Goal: Information Seeking & Learning: Learn about a topic

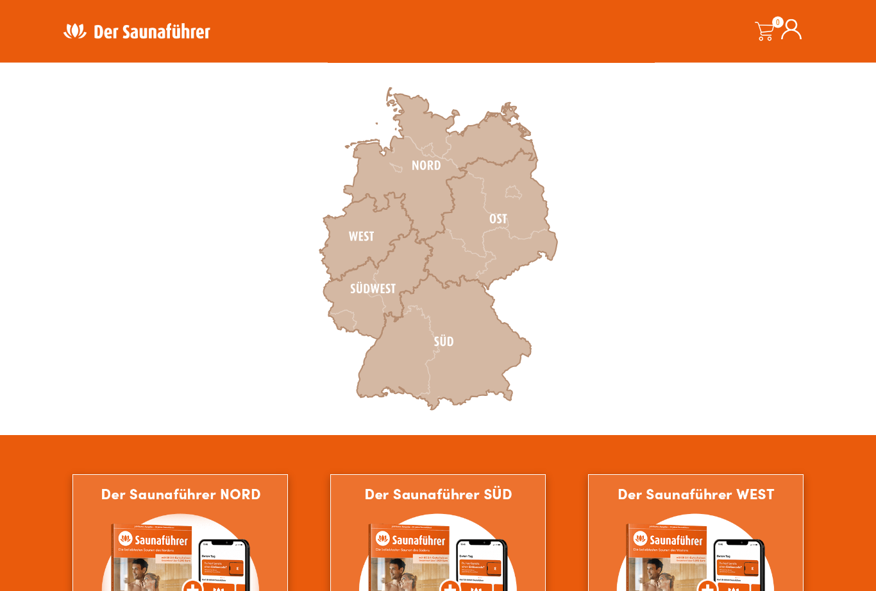
scroll to position [387, 0]
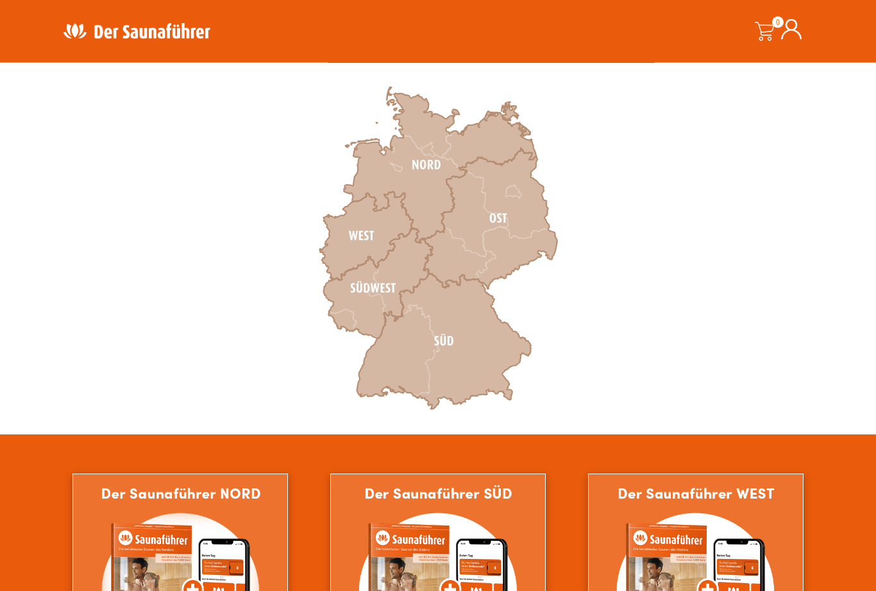
click at [455, 341] on icon at bounding box center [444, 342] width 174 height 136
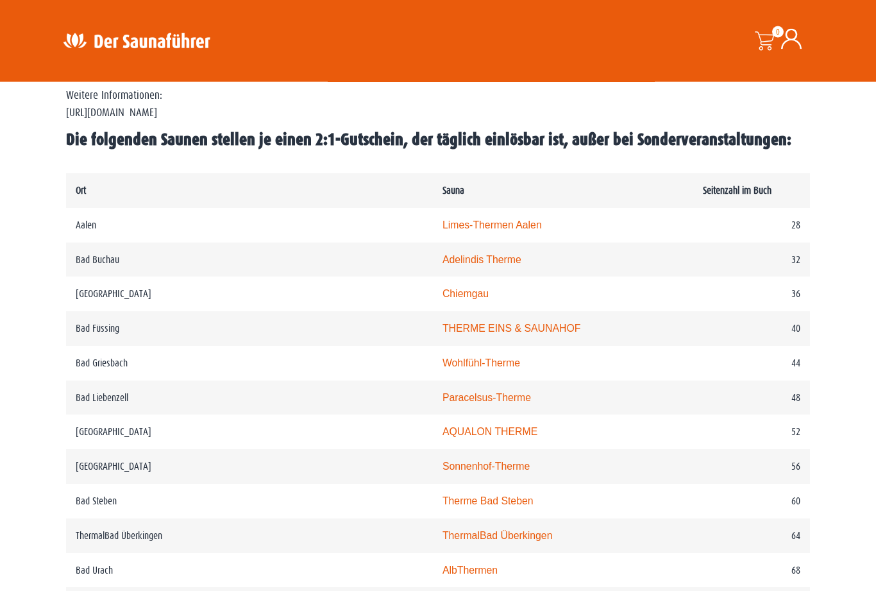
scroll to position [586, 0]
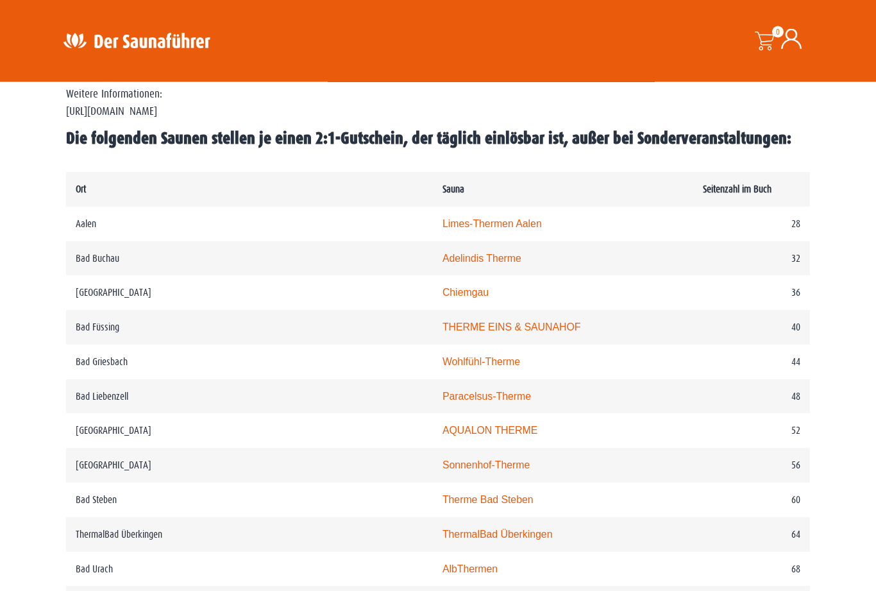
click at [443, 230] on link "Limes-Thermen Aalen" at bounding box center [492, 224] width 99 height 11
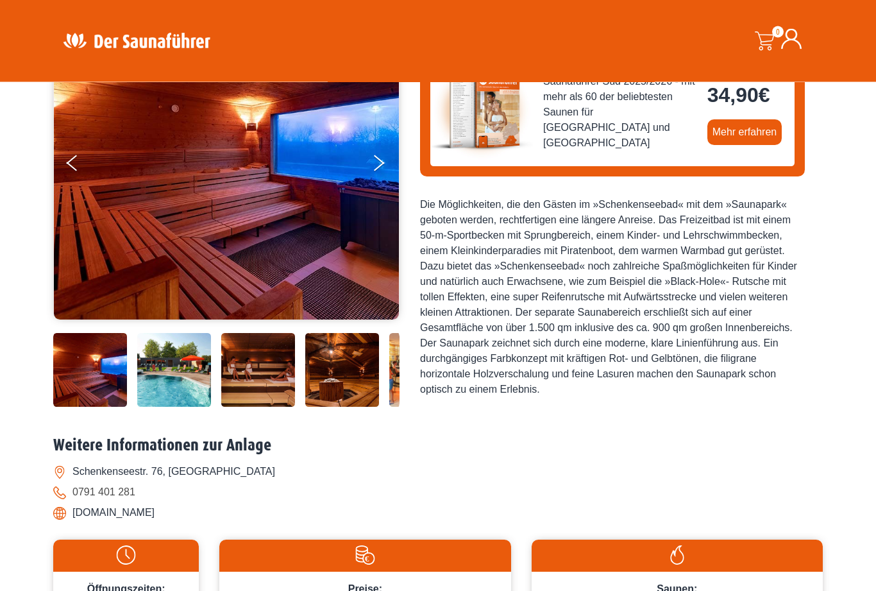
scroll to position [193, 0]
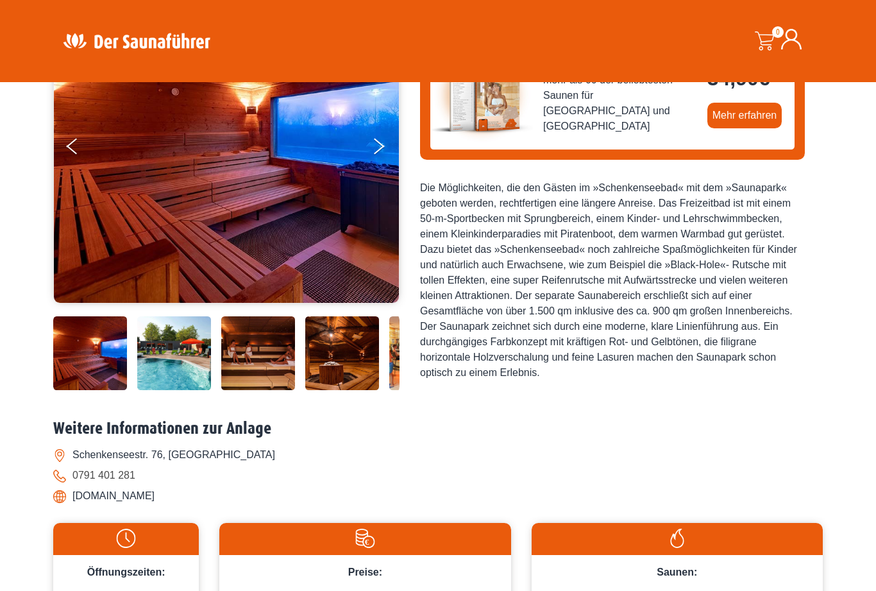
click at [95, 390] on img at bounding box center [90, 353] width 74 height 74
click at [389, 151] on button "Next" at bounding box center [387, 149] width 32 height 32
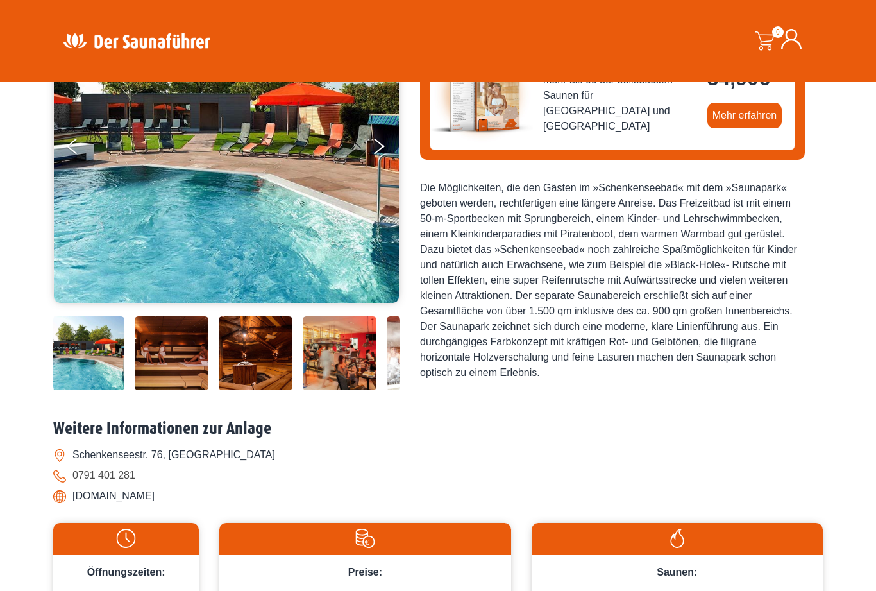
click at [382, 145] on icon "Next" at bounding box center [379, 142] width 11 height 9
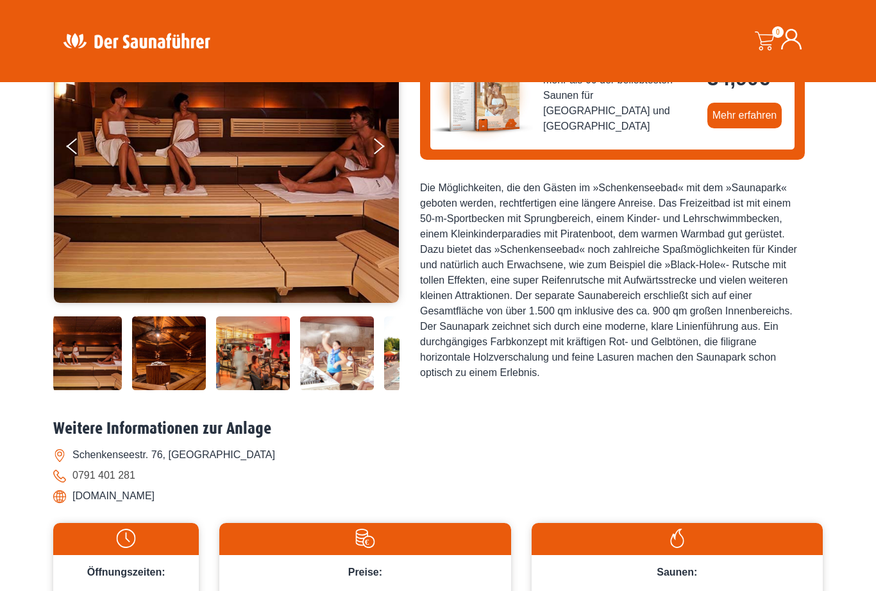
click at [378, 153] on button "Next" at bounding box center [387, 149] width 32 height 32
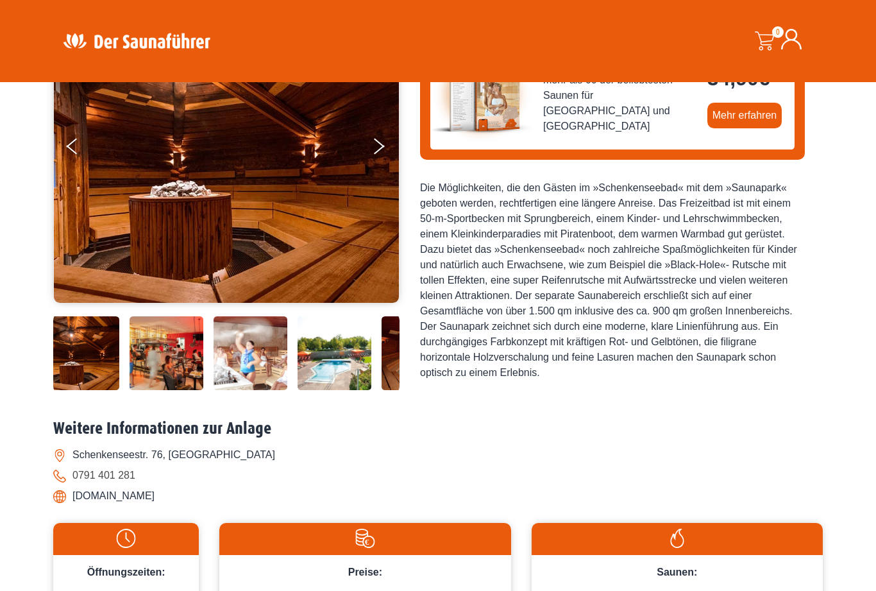
click at [382, 151] on button "Next" at bounding box center [387, 149] width 32 height 32
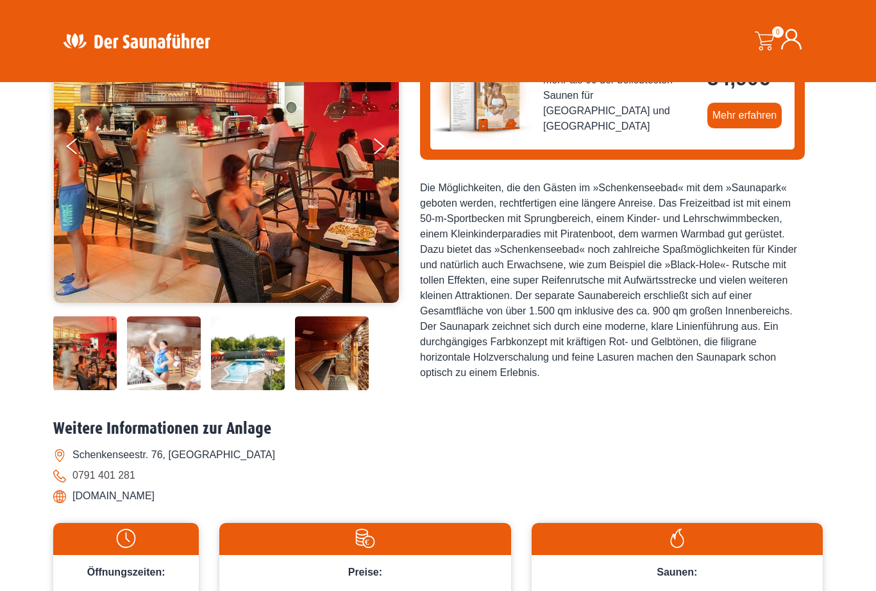
click at [380, 150] on button "Next" at bounding box center [387, 149] width 32 height 32
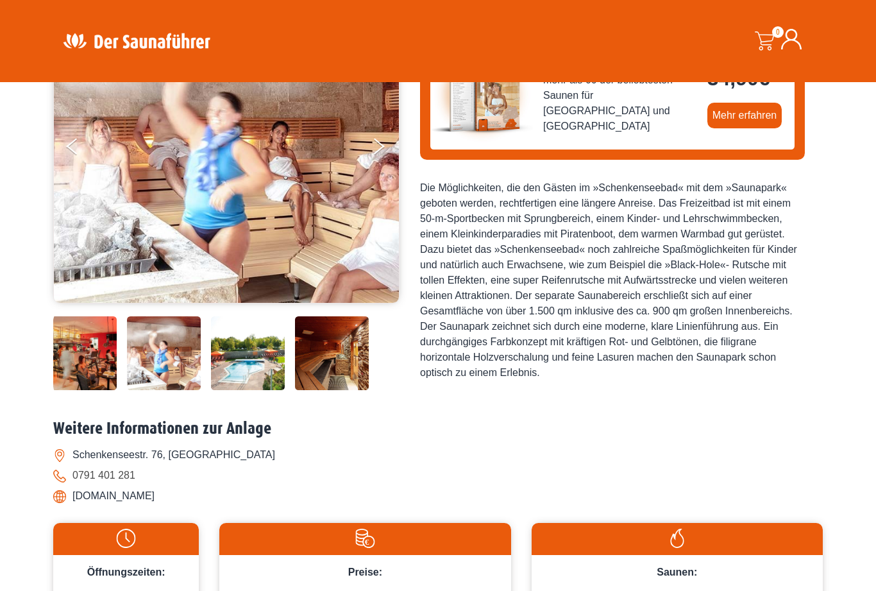
click at [385, 151] on button "Next" at bounding box center [387, 149] width 32 height 32
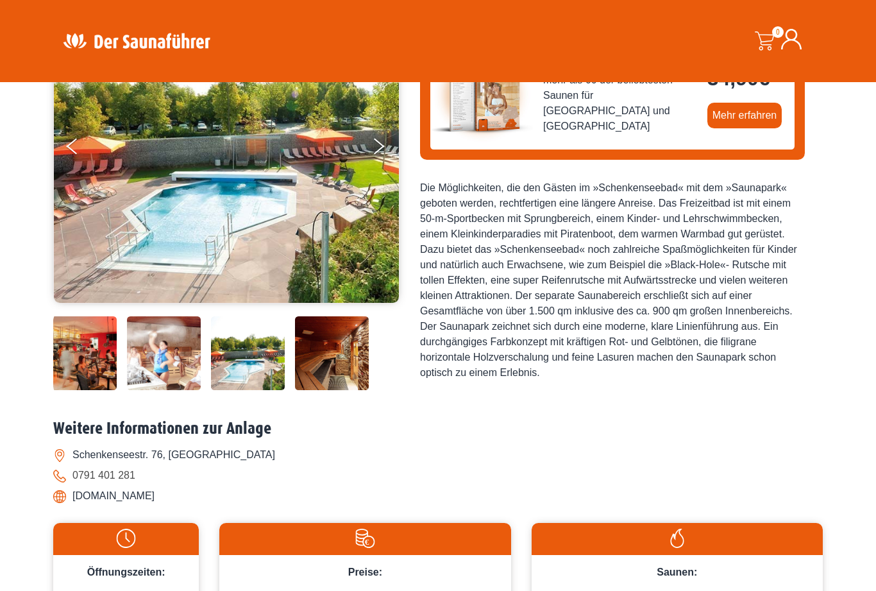
click at [400, 163] on button "Next" at bounding box center [387, 149] width 32 height 32
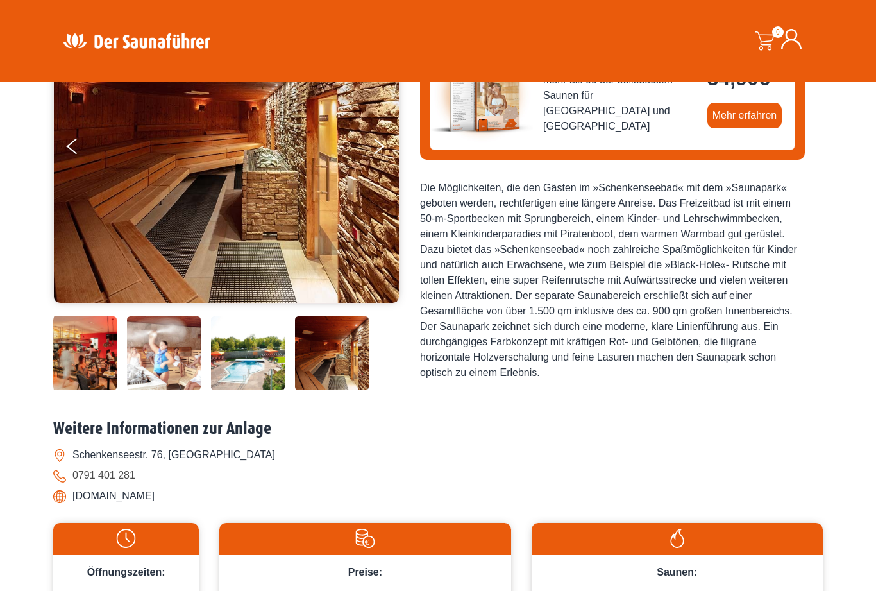
click at [381, 147] on icon "Next" at bounding box center [379, 149] width 11 height 9
click at [383, 146] on icon "Next" at bounding box center [379, 149] width 11 height 9
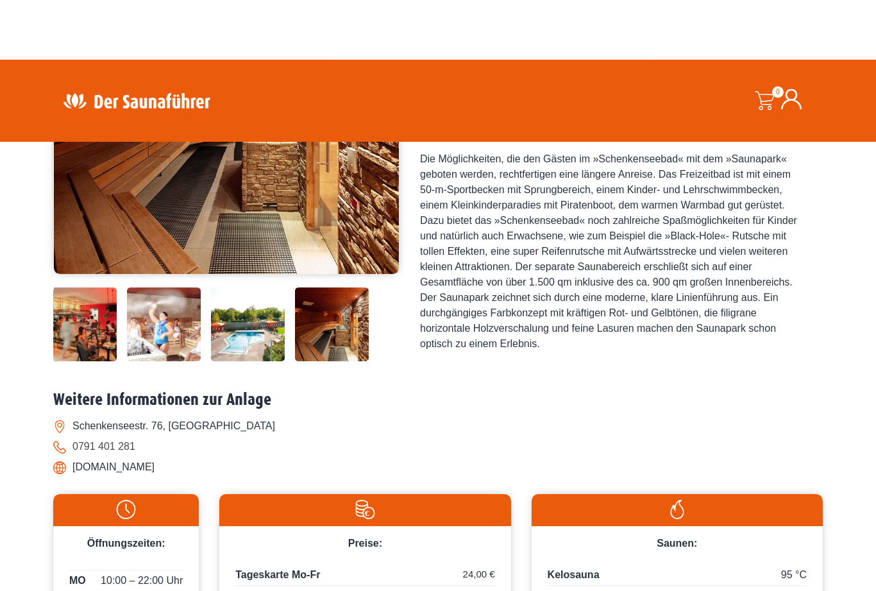
scroll to position [0, 0]
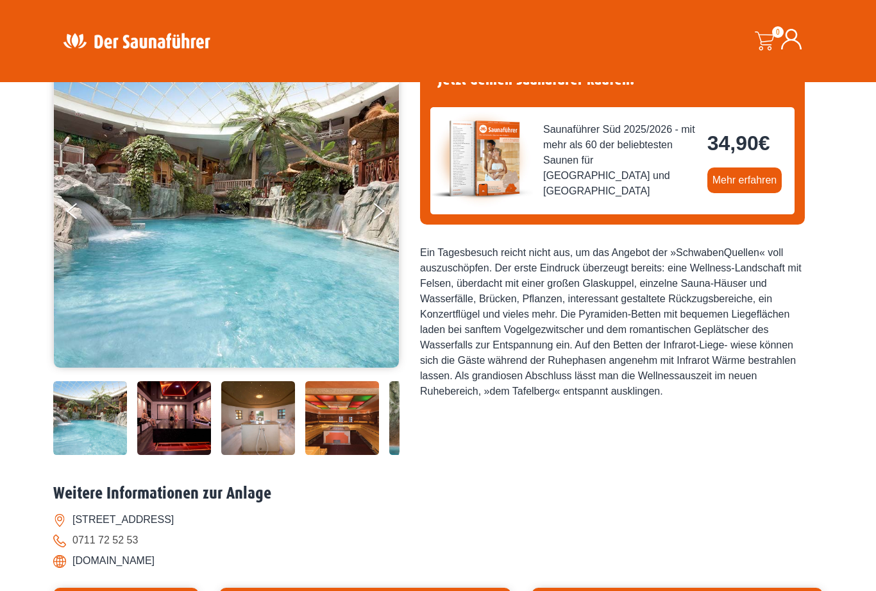
scroll to position [145, 0]
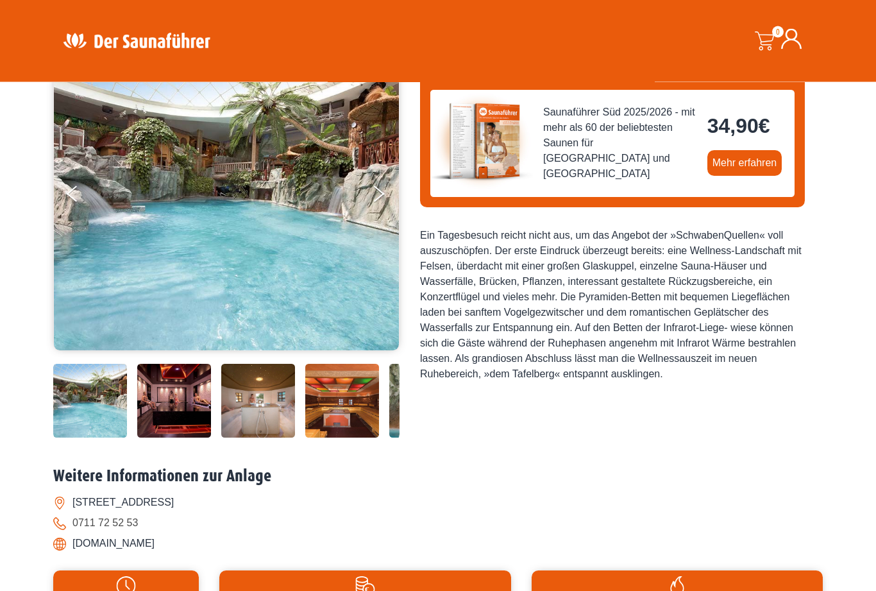
click at [83, 438] on img at bounding box center [90, 401] width 74 height 74
click at [385, 190] on button "Next" at bounding box center [387, 196] width 32 height 32
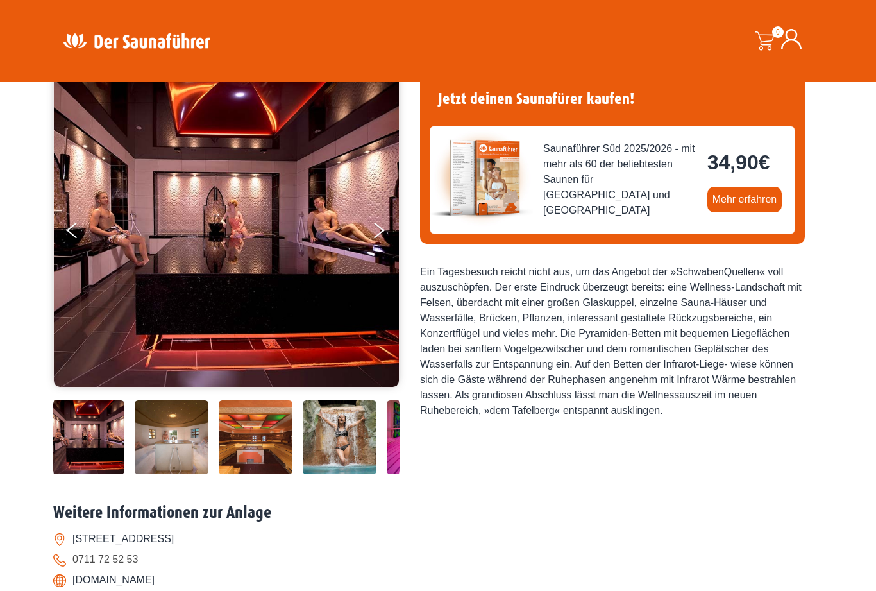
scroll to position [106, 0]
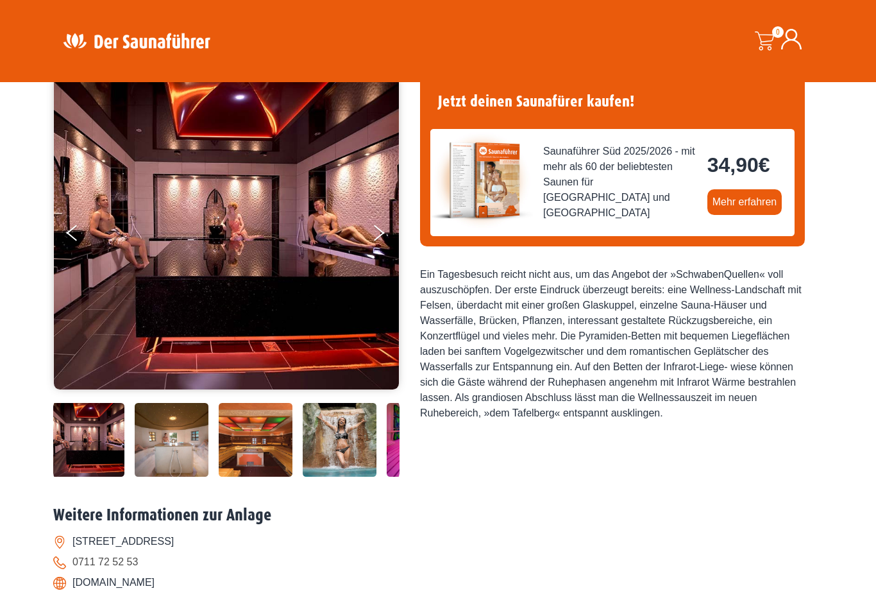
click at [380, 232] on icon "Next" at bounding box center [379, 229] width 11 height 9
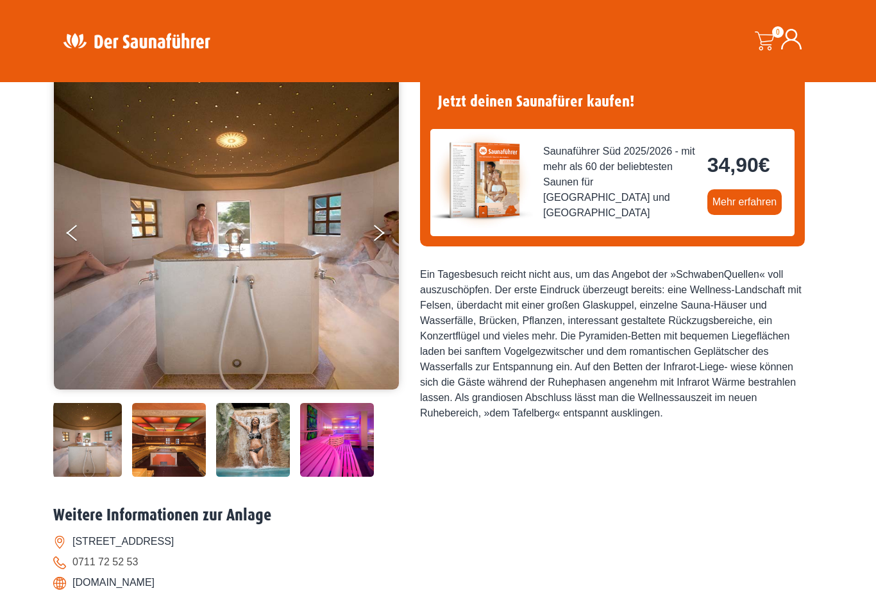
click at [377, 232] on button "Next" at bounding box center [387, 235] width 32 height 32
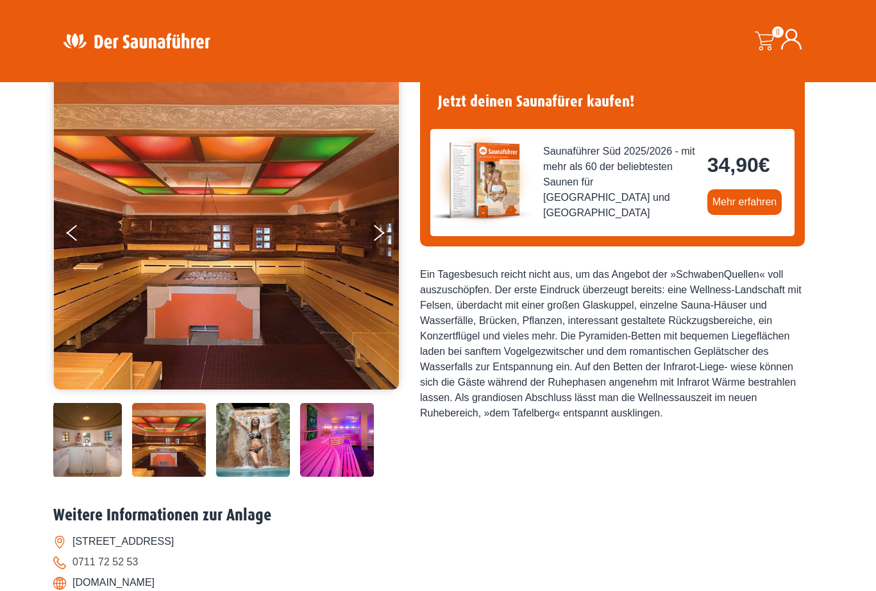
click at [380, 235] on icon "Next" at bounding box center [379, 236] width 11 height 9
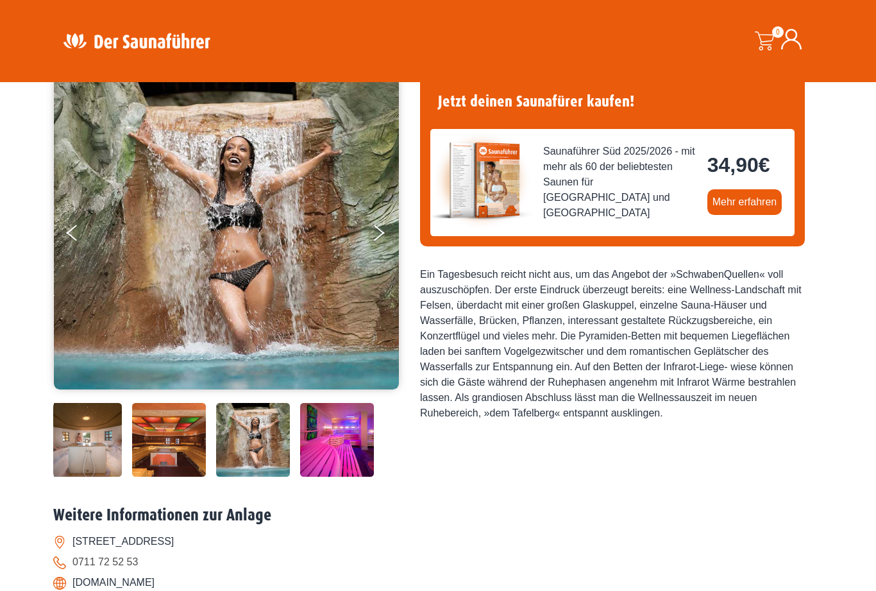
click at [380, 235] on icon "Next" at bounding box center [379, 236] width 11 height 9
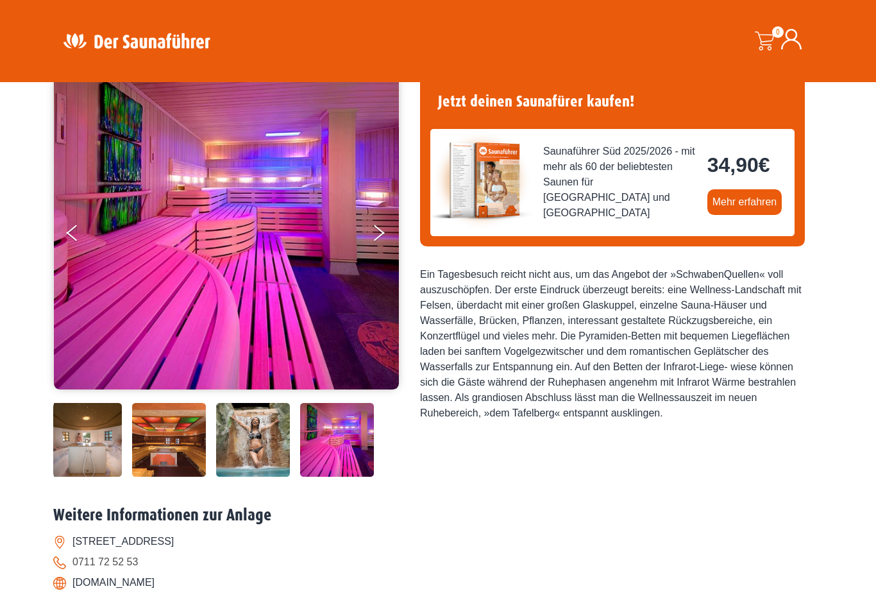
click at [380, 238] on button "Next" at bounding box center [387, 235] width 32 height 32
click at [377, 228] on button "Next" at bounding box center [387, 235] width 32 height 32
click at [382, 232] on icon "Next" at bounding box center [379, 229] width 11 height 9
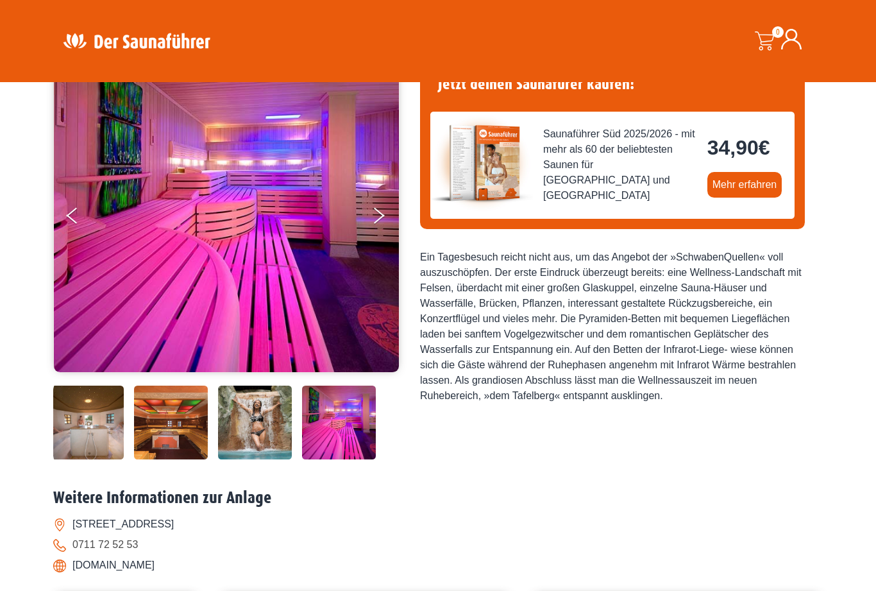
scroll to position [134, 0]
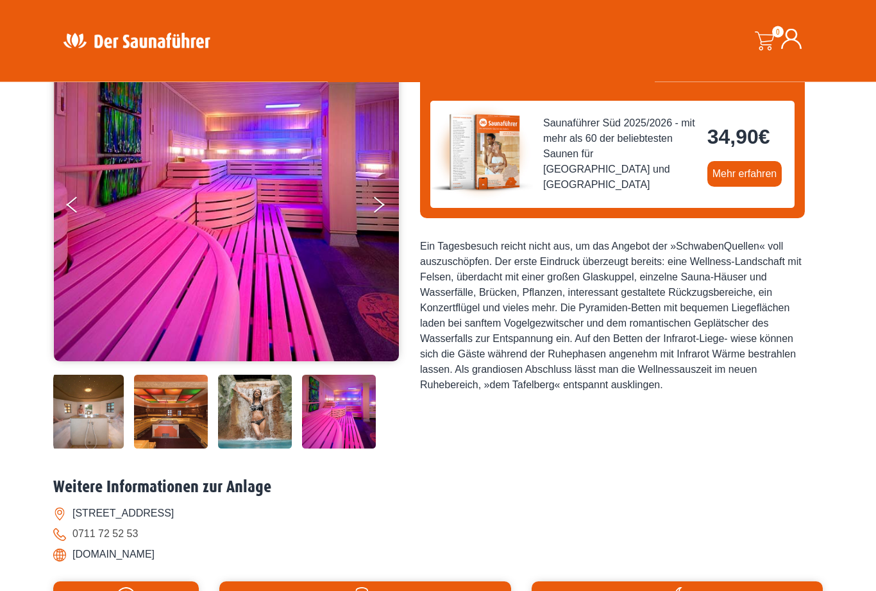
click at [355, 375] on img at bounding box center [339, 375] width 74 height 0
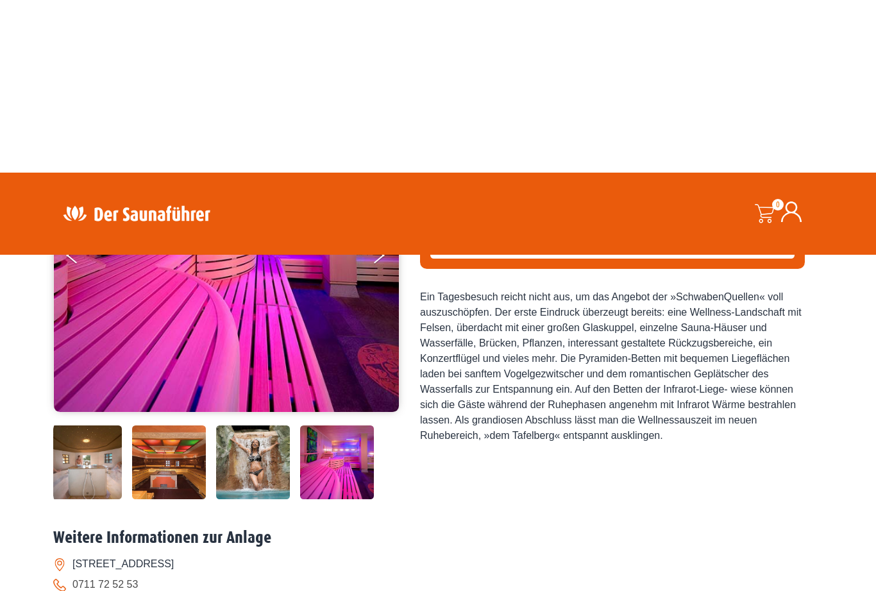
scroll to position [0, 0]
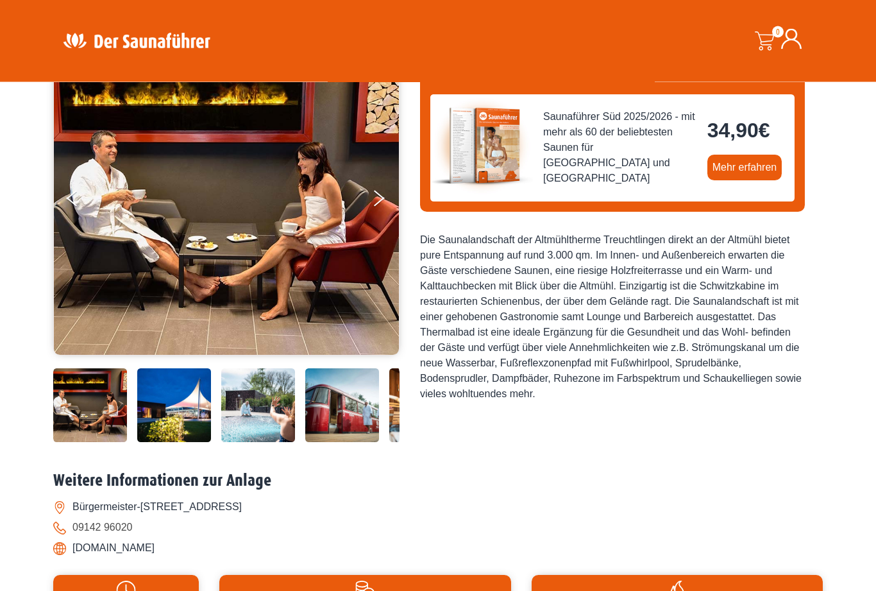
scroll to position [142, 0]
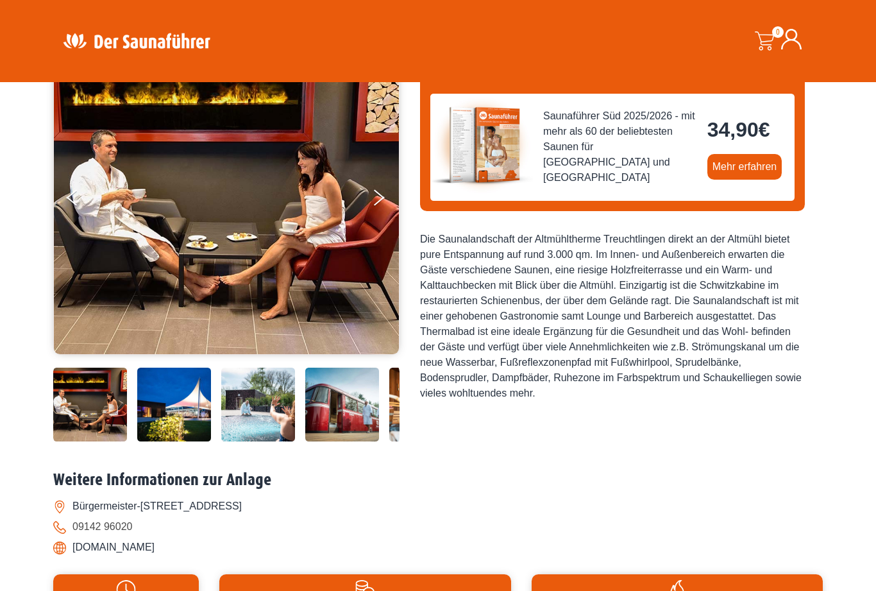
click at [383, 208] on button "Next" at bounding box center [387, 200] width 32 height 32
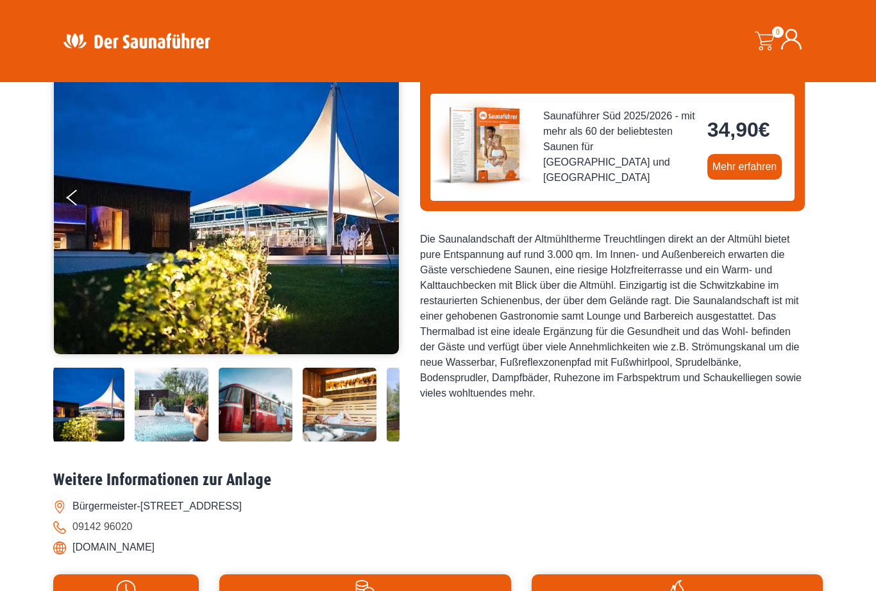
click at [384, 198] on icon "Next" at bounding box center [379, 193] width 11 height 9
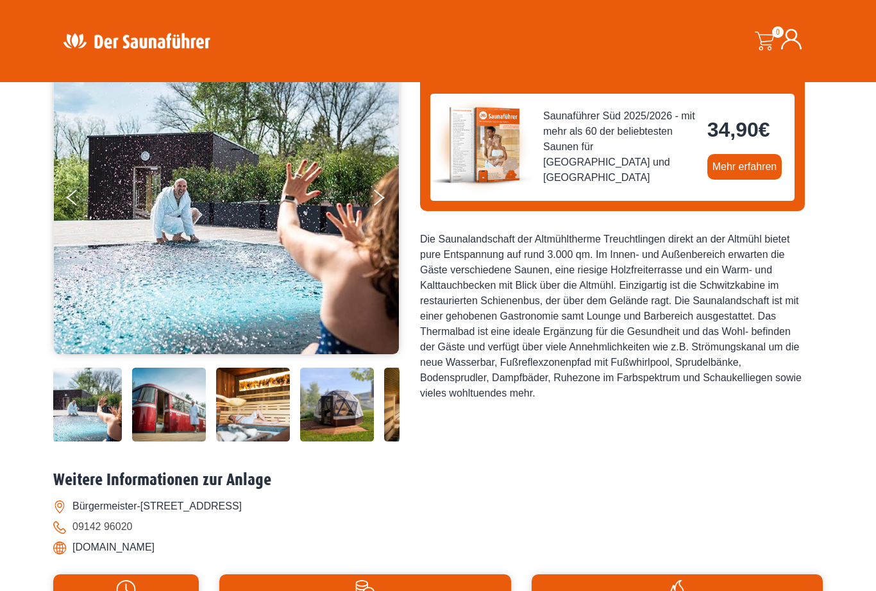
click at [387, 201] on button "Next" at bounding box center [387, 200] width 32 height 32
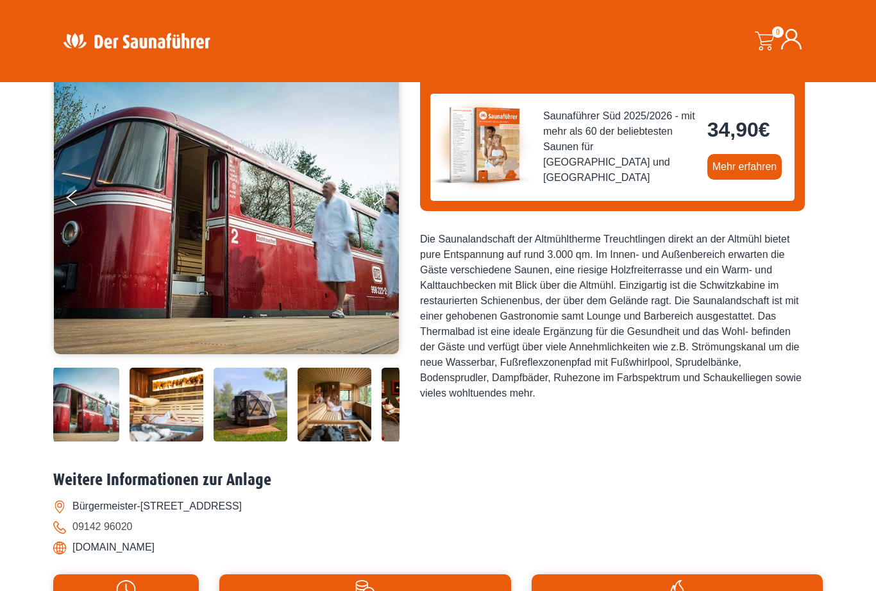
click at [387, 192] on button "Next" at bounding box center [387, 200] width 32 height 32
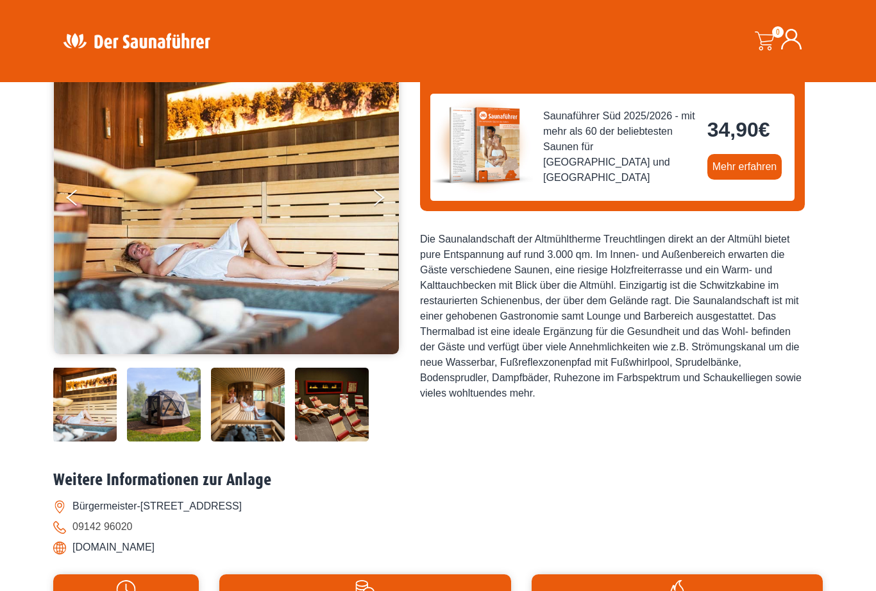
click at [382, 197] on icon "Next" at bounding box center [379, 193] width 11 height 9
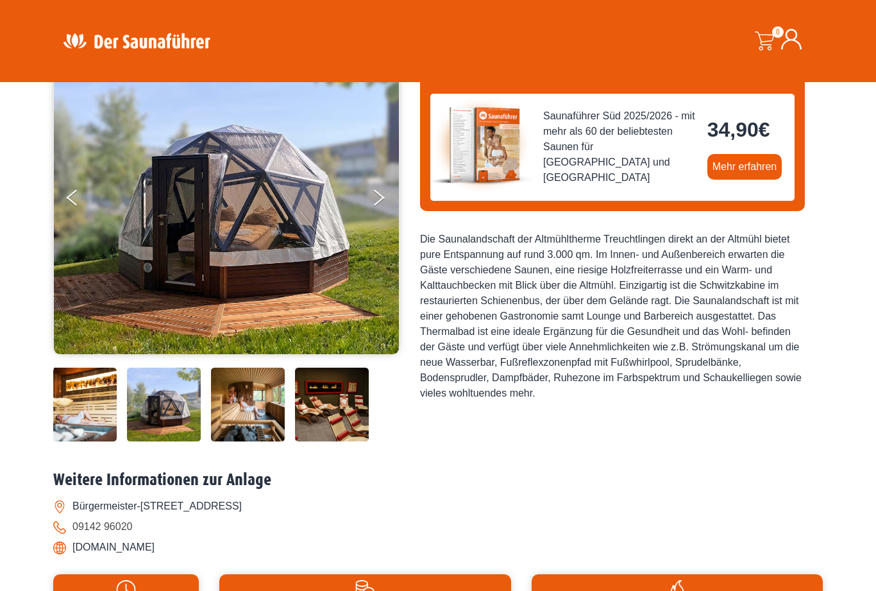
click at [379, 191] on button "Next" at bounding box center [387, 200] width 32 height 32
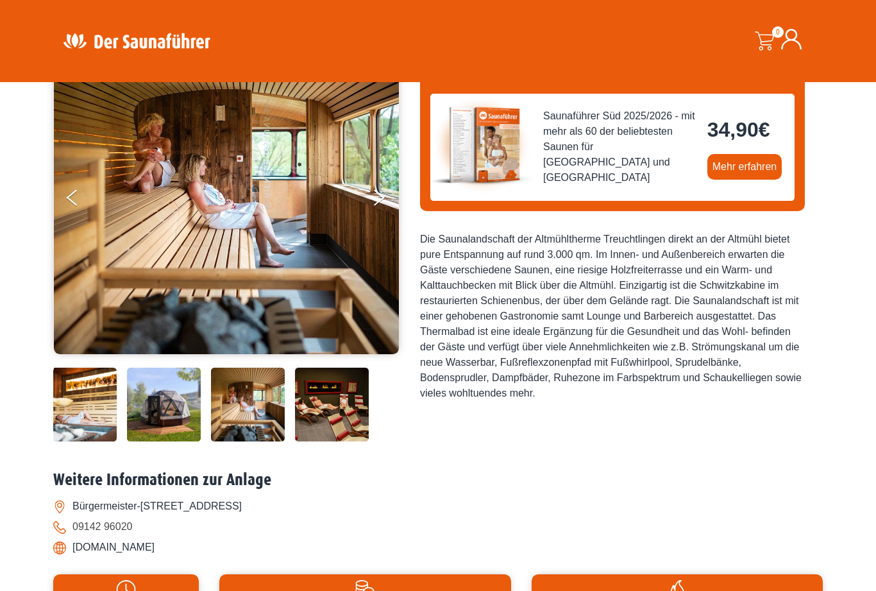
click at [382, 203] on button "Next" at bounding box center [387, 200] width 32 height 32
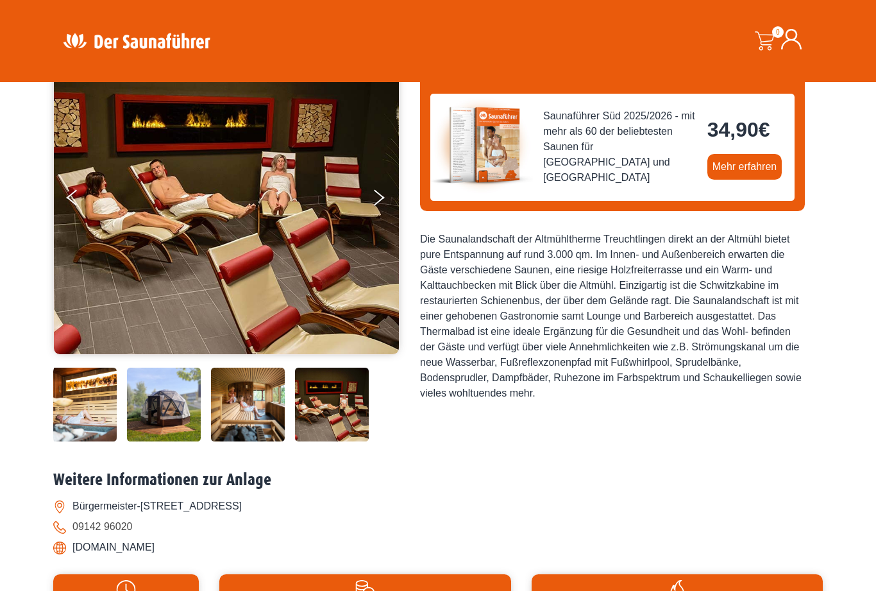
click at [376, 191] on button "Next" at bounding box center [387, 200] width 32 height 32
click at [381, 195] on button "Next" at bounding box center [387, 200] width 32 height 32
click at [382, 203] on button "Next" at bounding box center [387, 200] width 32 height 32
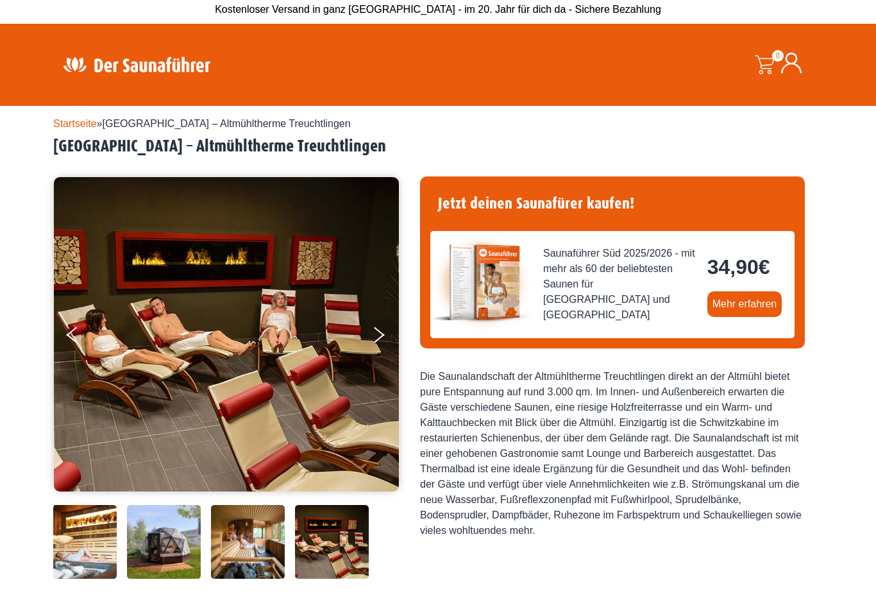
scroll to position [0, 0]
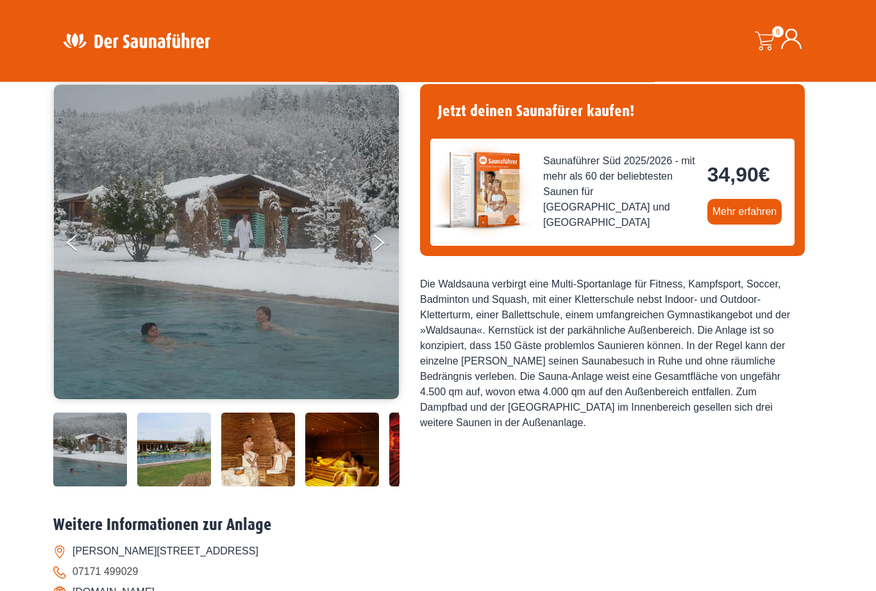
scroll to position [97, 0]
click at [376, 248] on button "Next" at bounding box center [387, 245] width 32 height 32
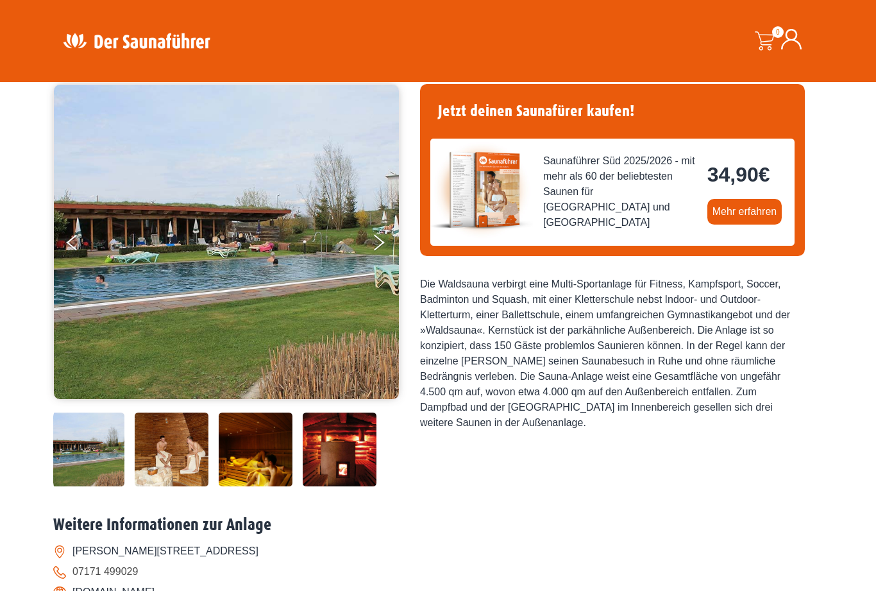
click at [380, 241] on icon "Next" at bounding box center [379, 238] width 11 height 9
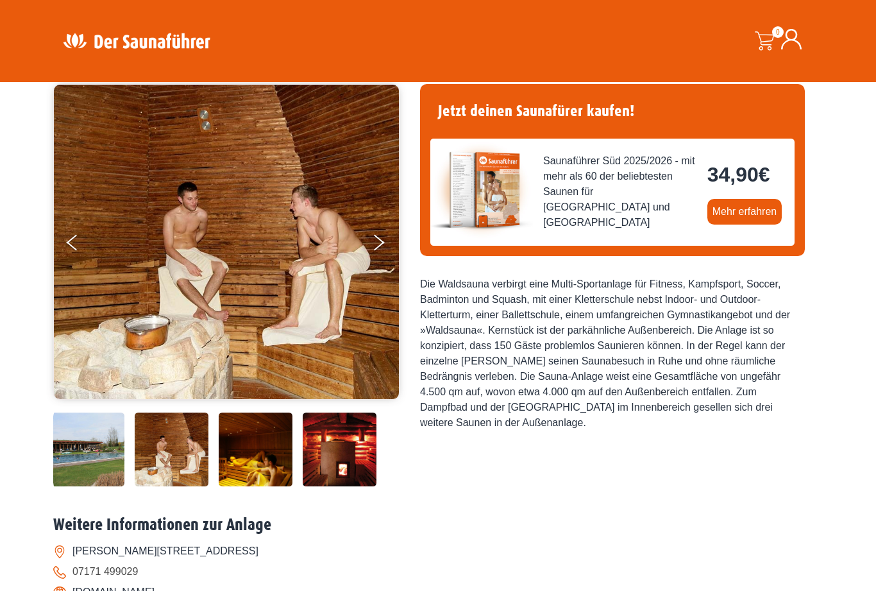
click at [380, 244] on icon "Next" at bounding box center [379, 245] width 11 height 9
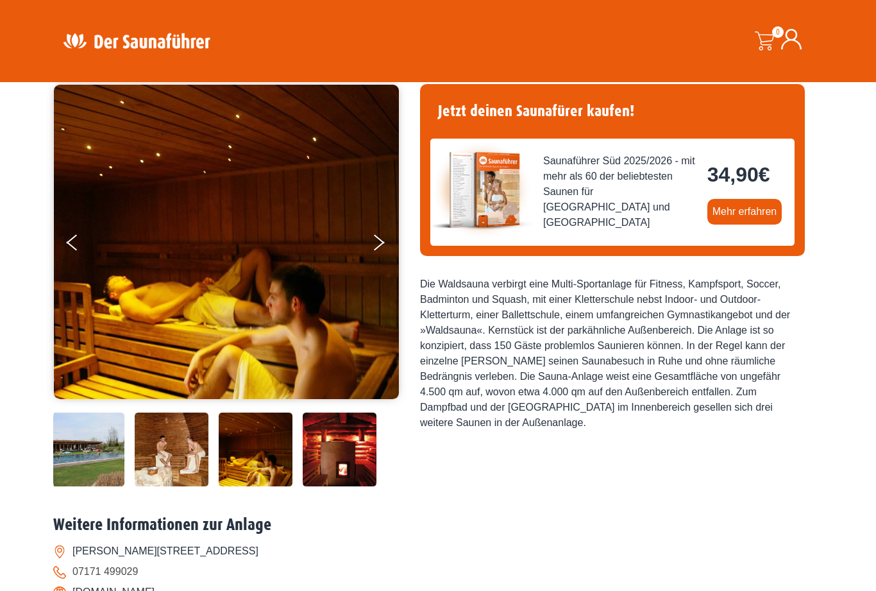
click at [375, 252] on button "Next" at bounding box center [387, 245] width 32 height 32
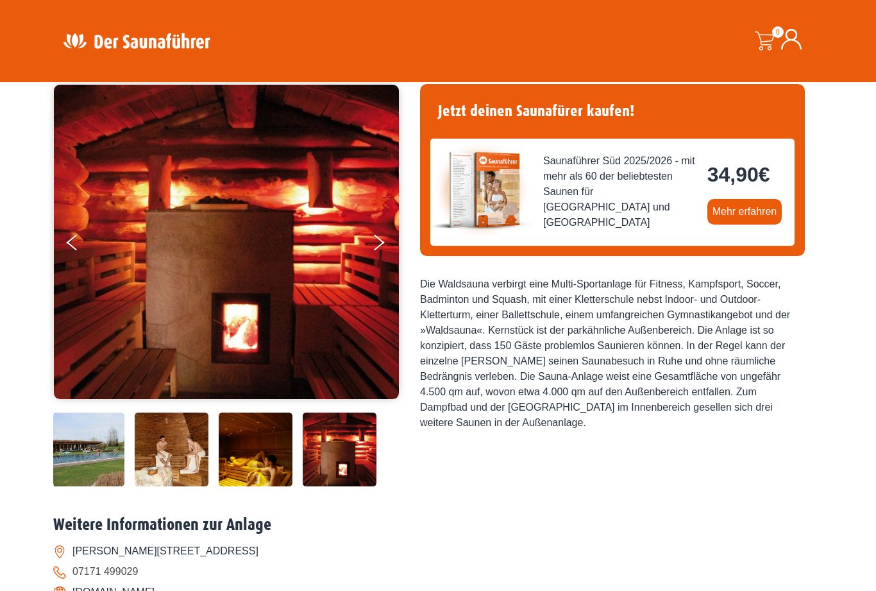
click at [374, 241] on button "Next" at bounding box center [387, 245] width 32 height 32
click at [378, 248] on button "Next" at bounding box center [387, 245] width 32 height 32
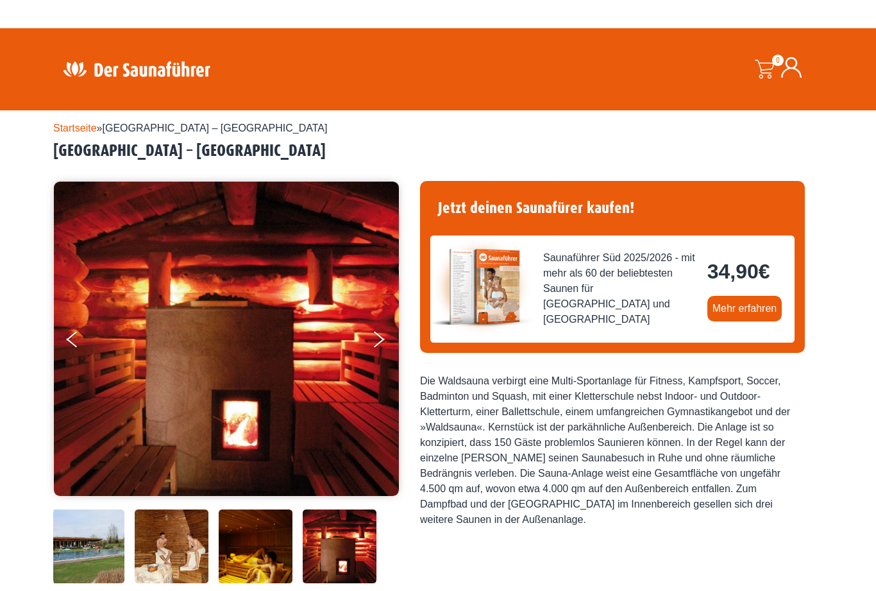
scroll to position [0, 0]
